Goal: Task Accomplishment & Management: Manage account settings

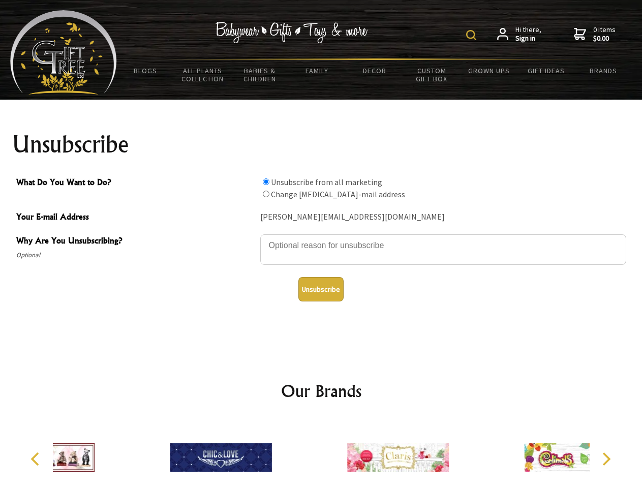
click at [473, 35] on img at bounding box center [471, 35] width 10 height 10
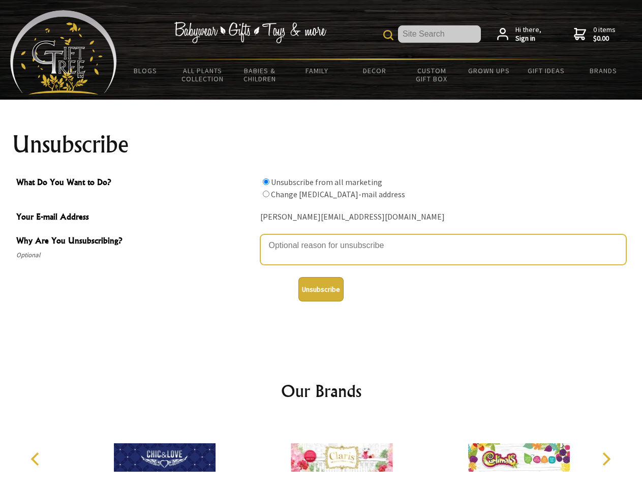
click at [321, 238] on textarea "Why Are You Unsubscribing?" at bounding box center [443, 249] width 366 height 31
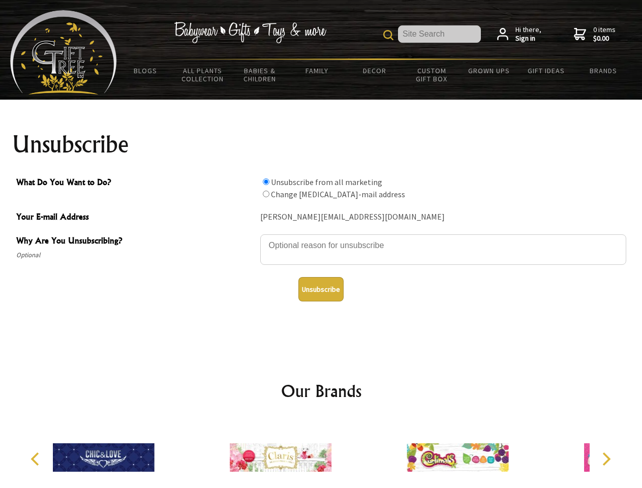
click at [266, 182] on input "What Do You Want to Do?" at bounding box center [266, 181] width 7 height 7
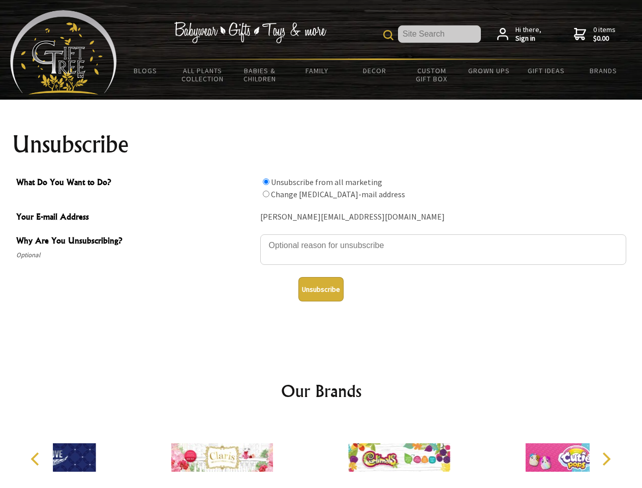
click at [266, 194] on input "What Do You Want to Do?" at bounding box center [266, 194] width 7 height 7
radio input "true"
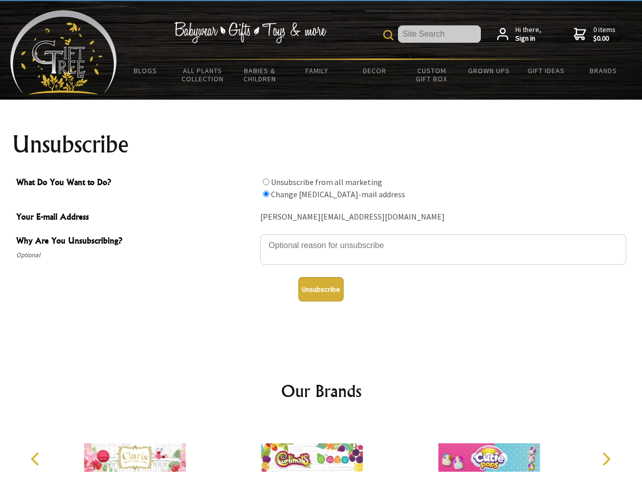
click at [321, 289] on button "Unsubscribe" at bounding box center [321, 289] width 45 height 24
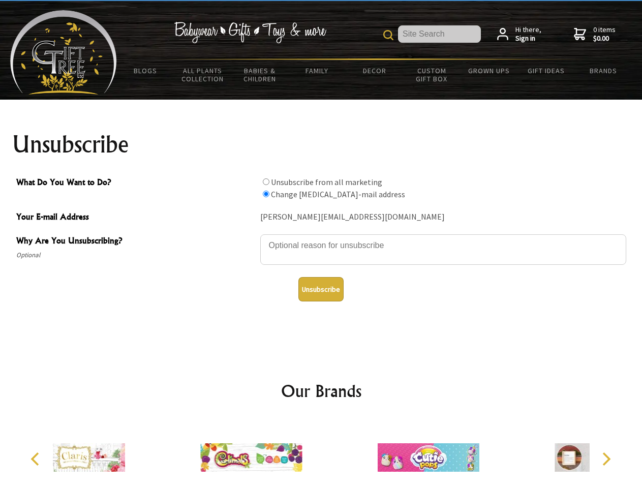
click at [321, 454] on div at bounding box center [251, 459] width 177 height 79
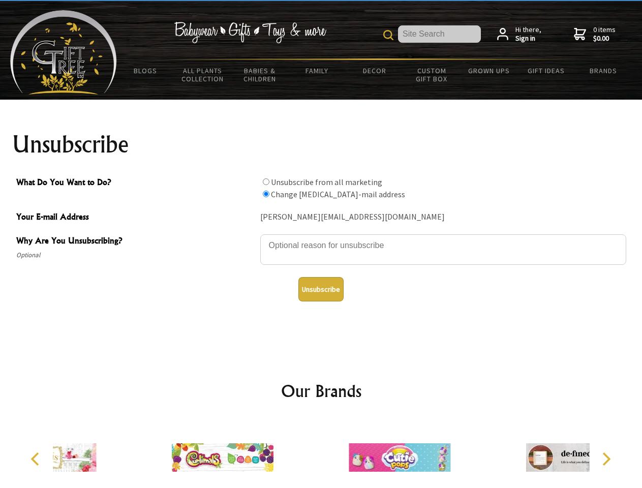
click at [37, 459] on icon "Previous" at bounding box center [35, 459] width 13 height 13
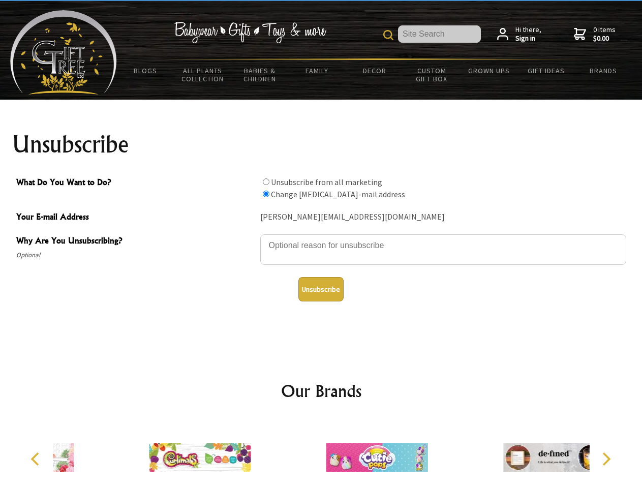
click at [606, 459] on icon "Next" at bounding box center [605, 459] width 13 height 13
